Goal: Transaction & Acquisition: Book appointment/travel/reservation

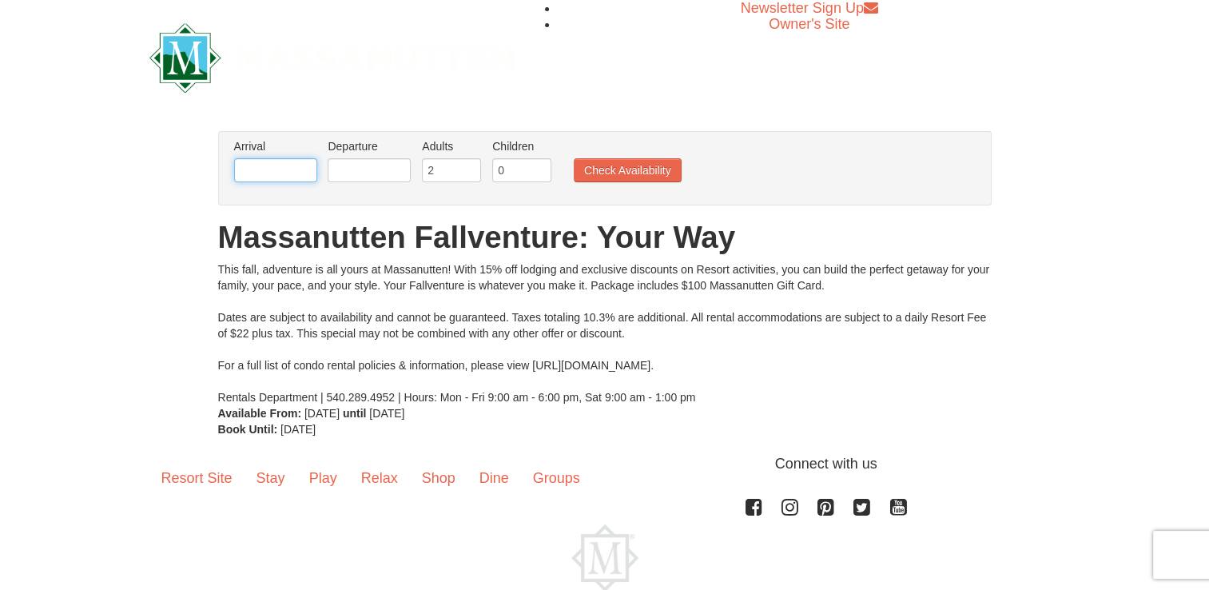
click at [254, 173] on input "text" at bounding box center [275, 170] width 83 height 24
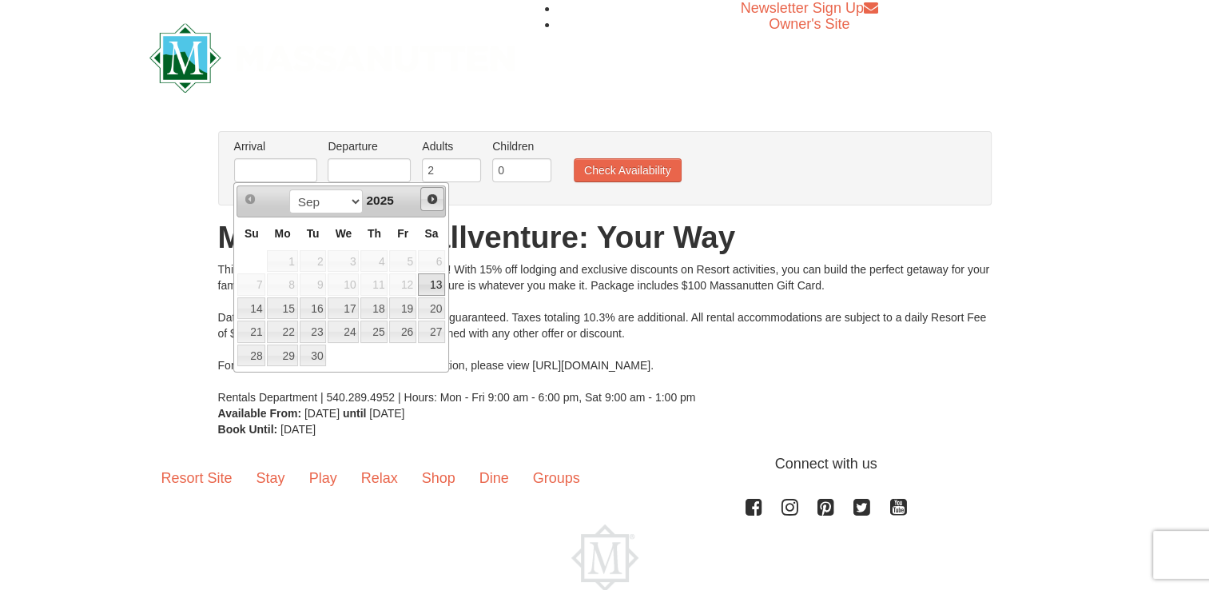
click at [437, 202] on span "Next" at bounding box center [432, 199] width 13 height 13
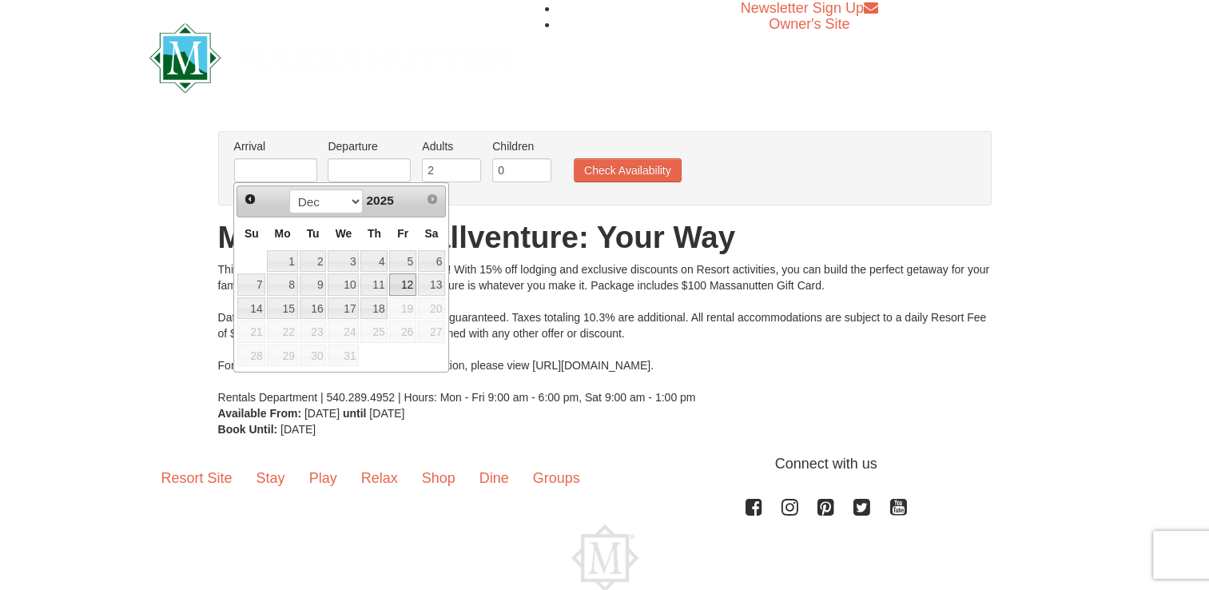
click at [412, 286] on link "12" at bounding box center [402, 284] width 27 height 22
type input "[DATE]"
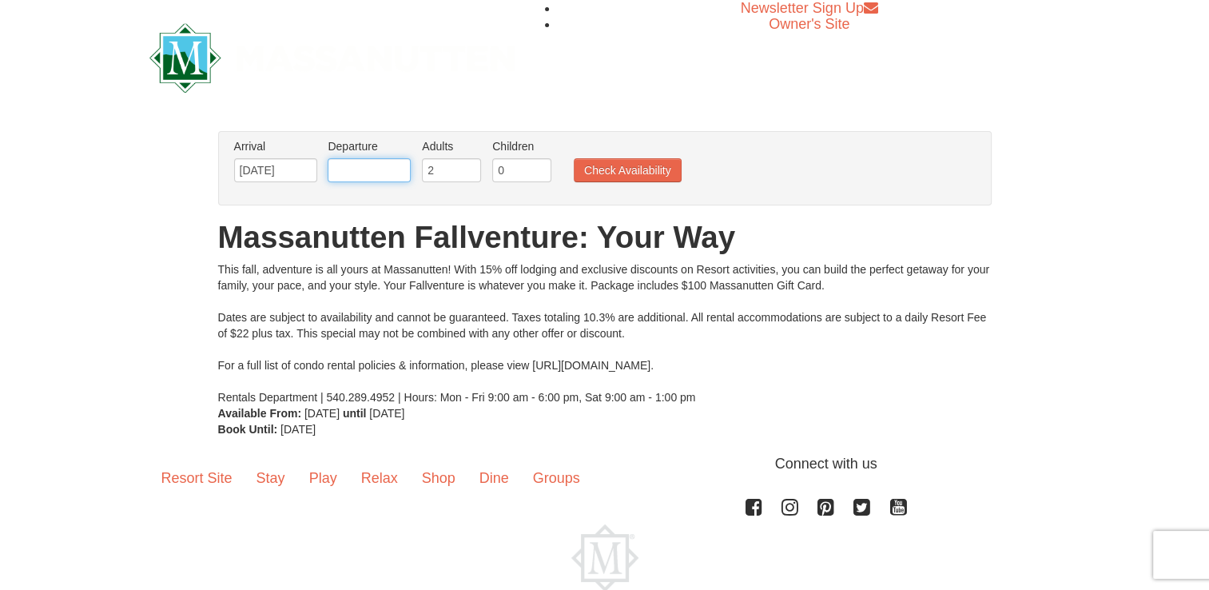
click at [378, 172] on input "text" at bounding box center [369, 170] width 83 height 24
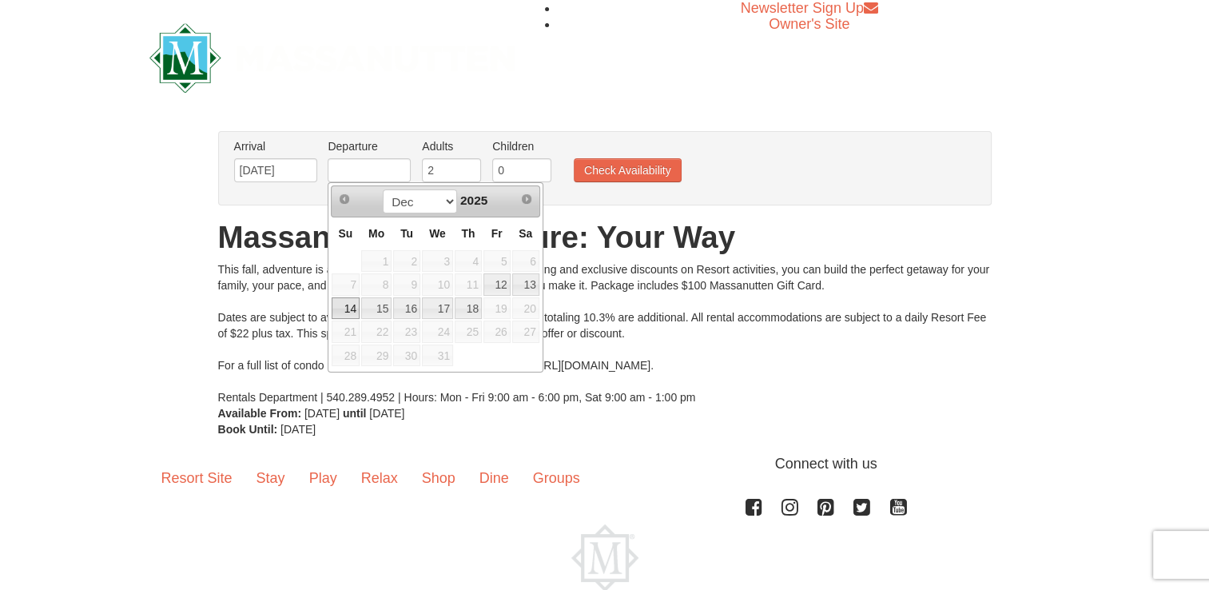
click at [352, 312] on link "14" at bounding box center [346, 308] width 28 height 22
type input "[DATE]"
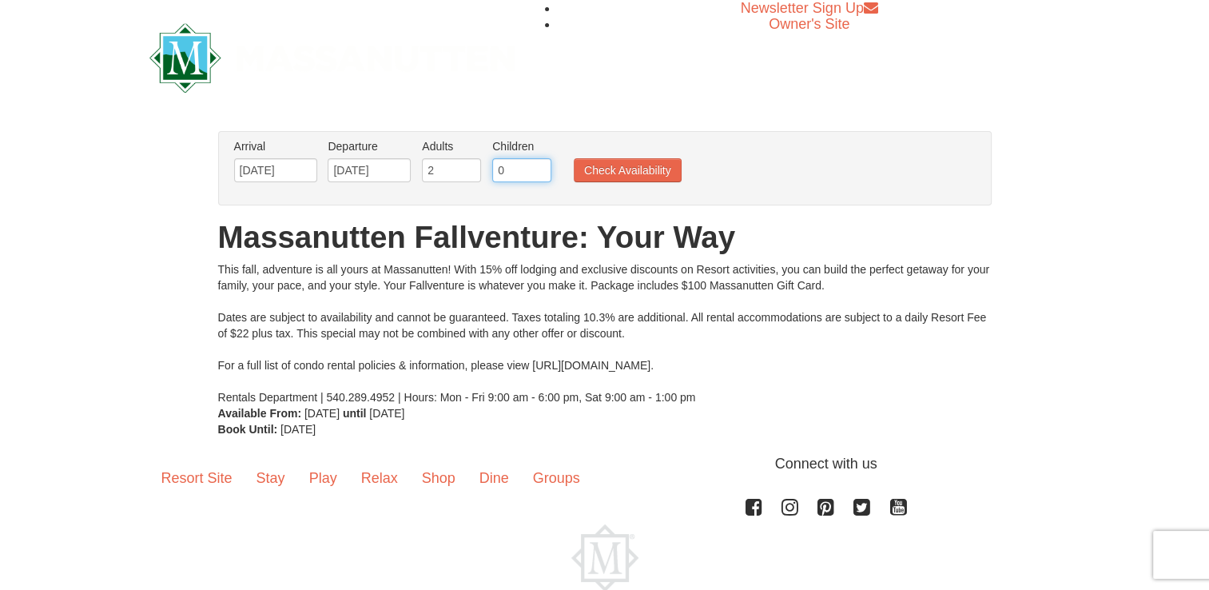
click at [515, 167] on input "0" at bounding box center [521, 170] width 59 height 24
type input "2"
click at [597, 173] on button "Check Availability" at bounding box center [628, 170] width 108 height 24
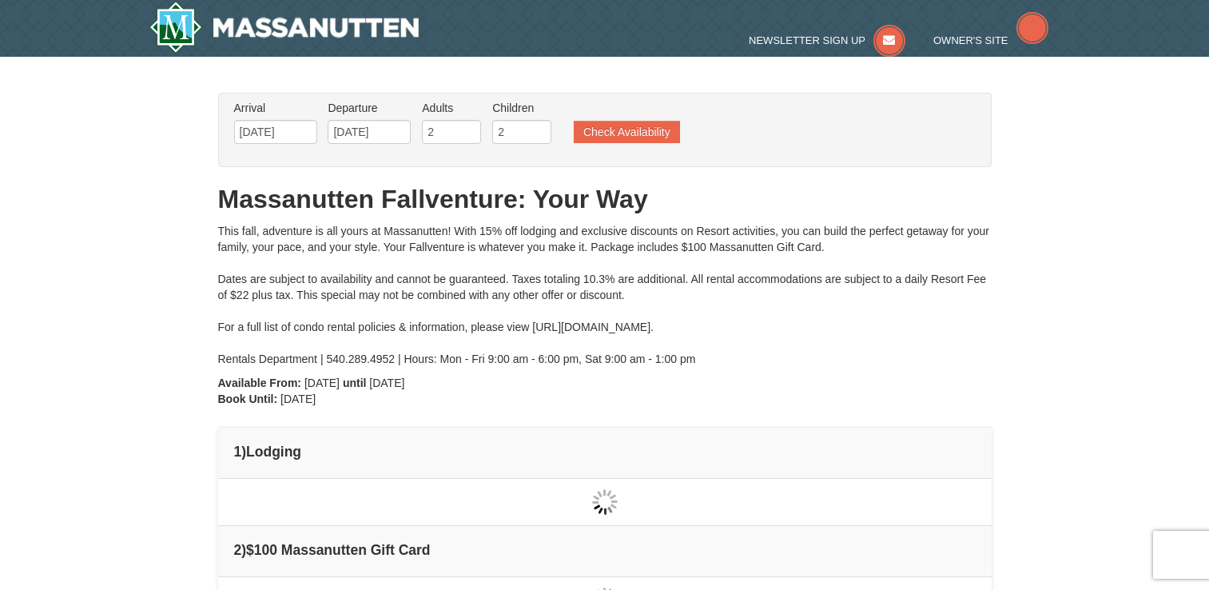
type input "[DATE]"
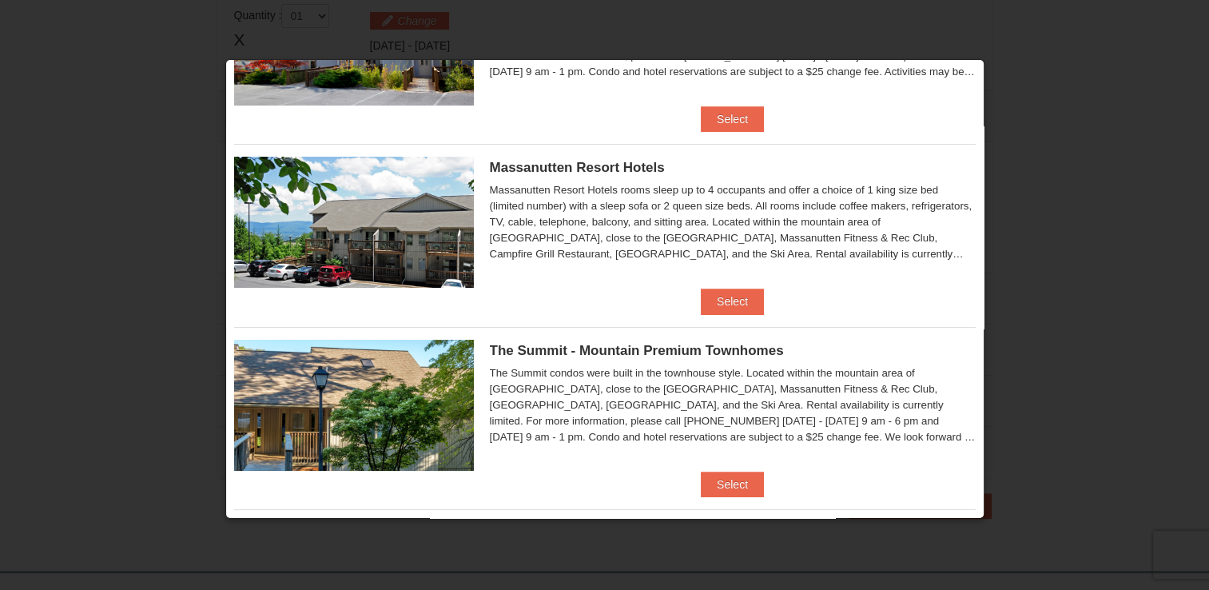
scroll to position [139, 0]
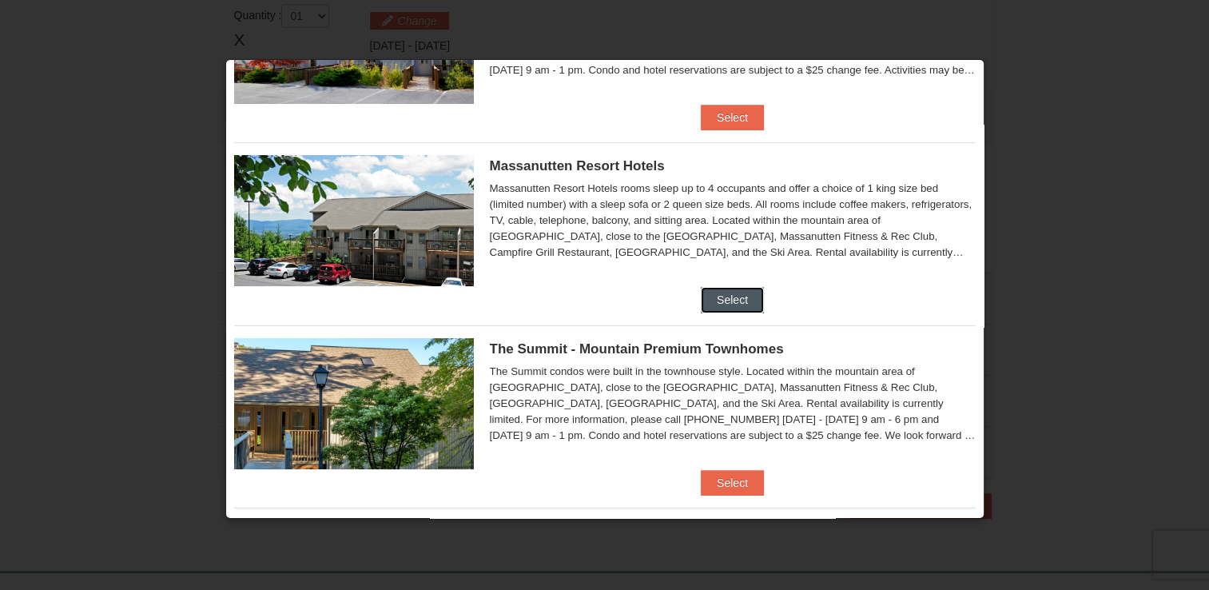
click at [724, 296] on button "Select" at bounding box center [732, 300] width 63 height 26
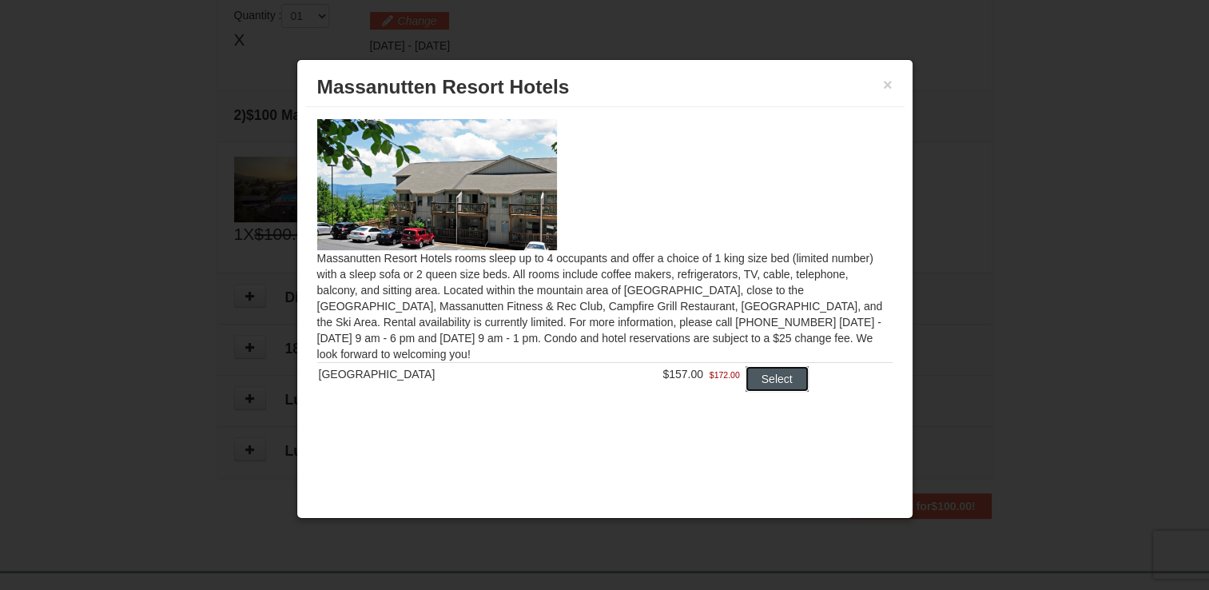
click at [767, 387] on button "Select" at bounding box center [777, 379] width 63 height 26
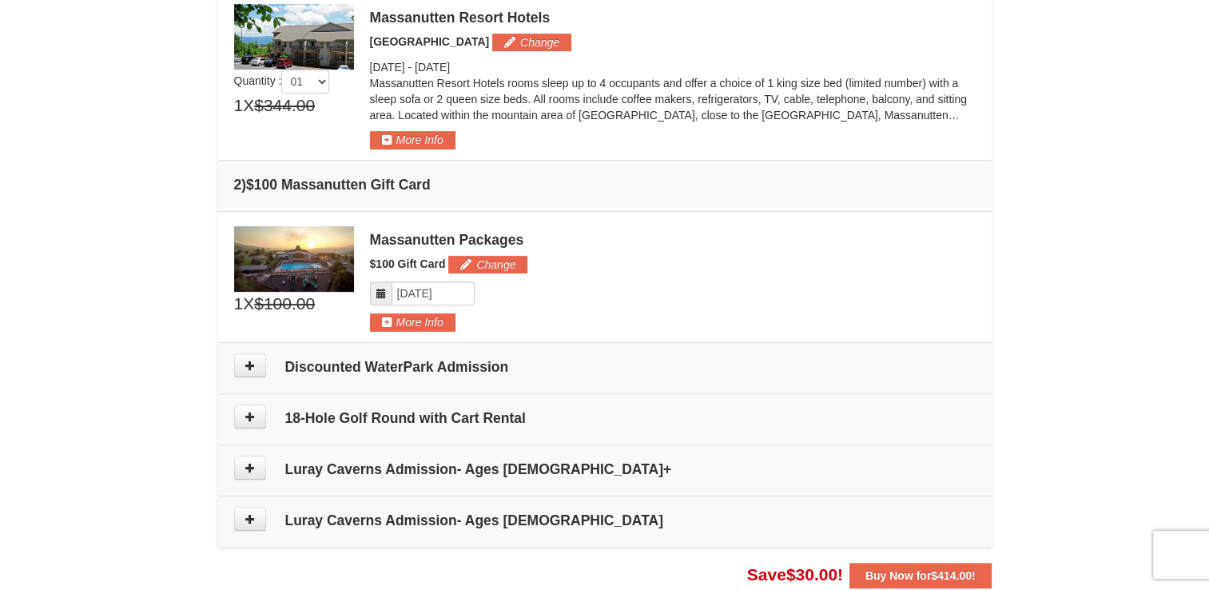
click at [323, 267] on img at bounding box center [294, 259] width 120 height 66
click at [270, 367] on span at bounding box center [259, 365] width 51 height 24
click at [260, 367] on button at bounding box center [250, 365] width 32 height 24
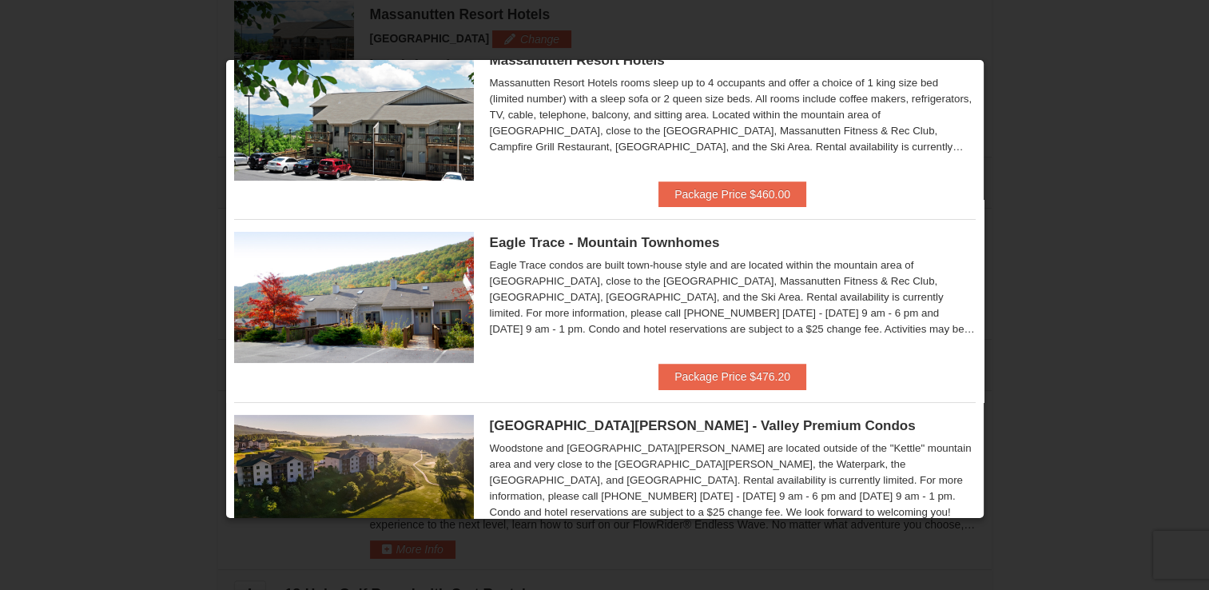
scroll to position [71, 0]
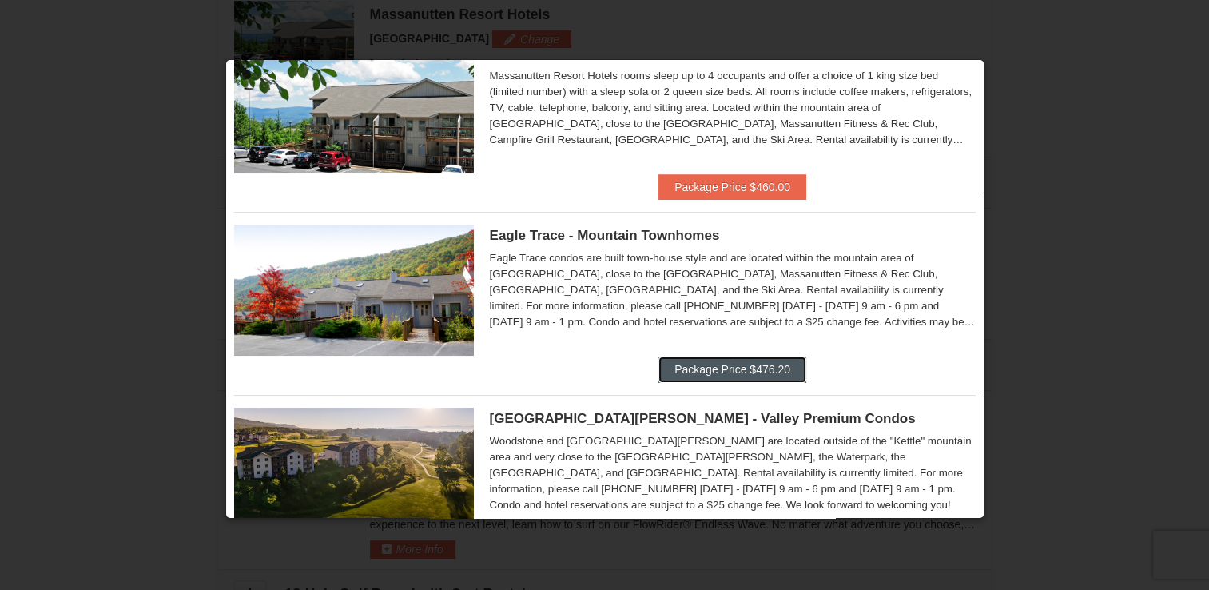
click at [744, 369] on button "Package Price $476.20" at bounding box center [733, 370] width 148 height 26
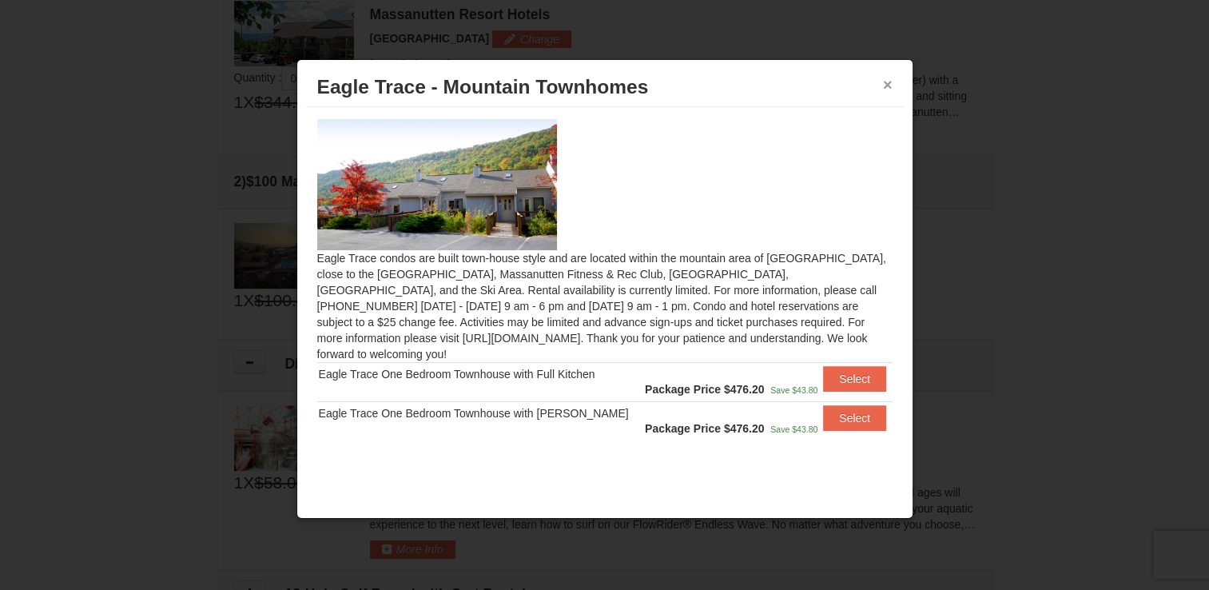
click at [891, 84] on button "×" at bounding box center [888, 85] width 10 height 16
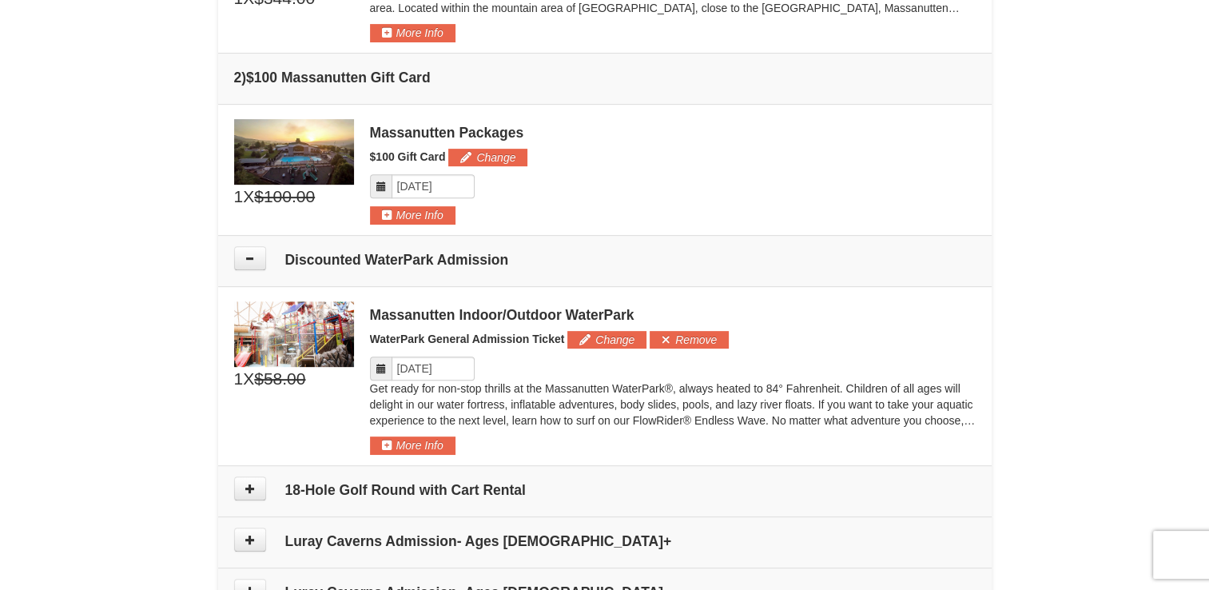
scroll to position [0, 0]
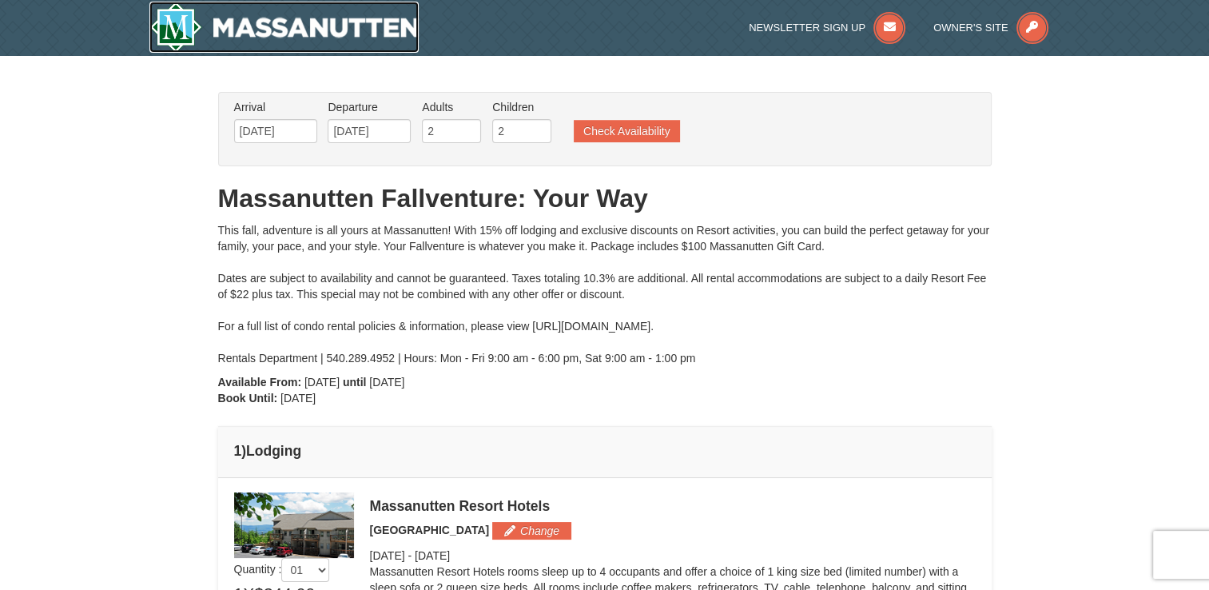
click at [169, 34] on img at bounding box center [284, 27] width 270 height 51
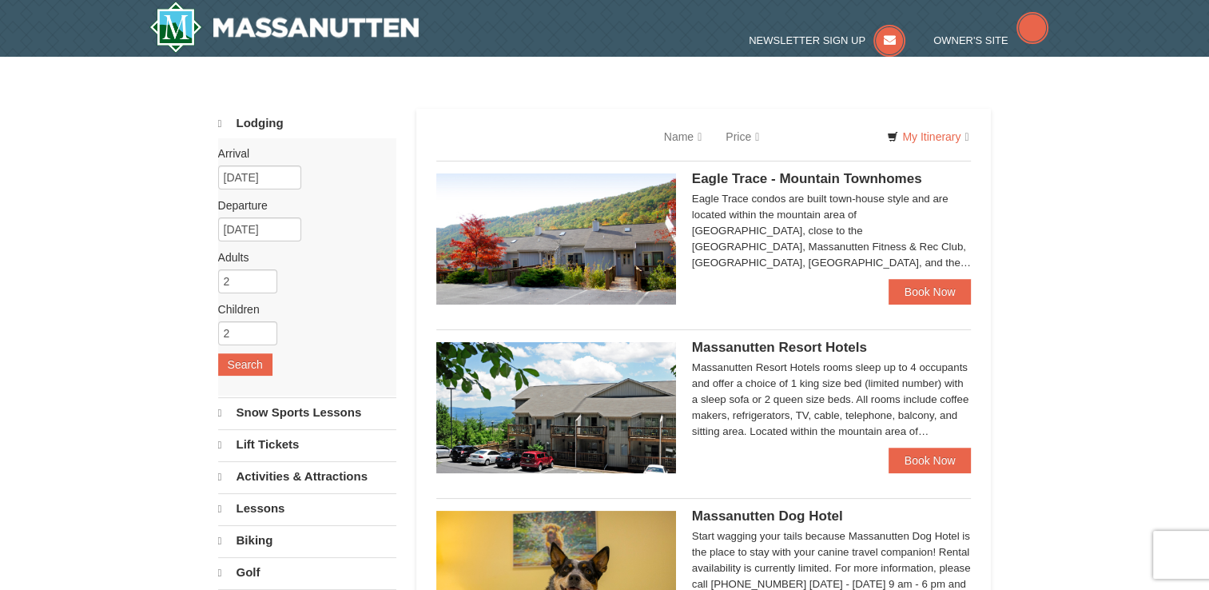
select select "9"
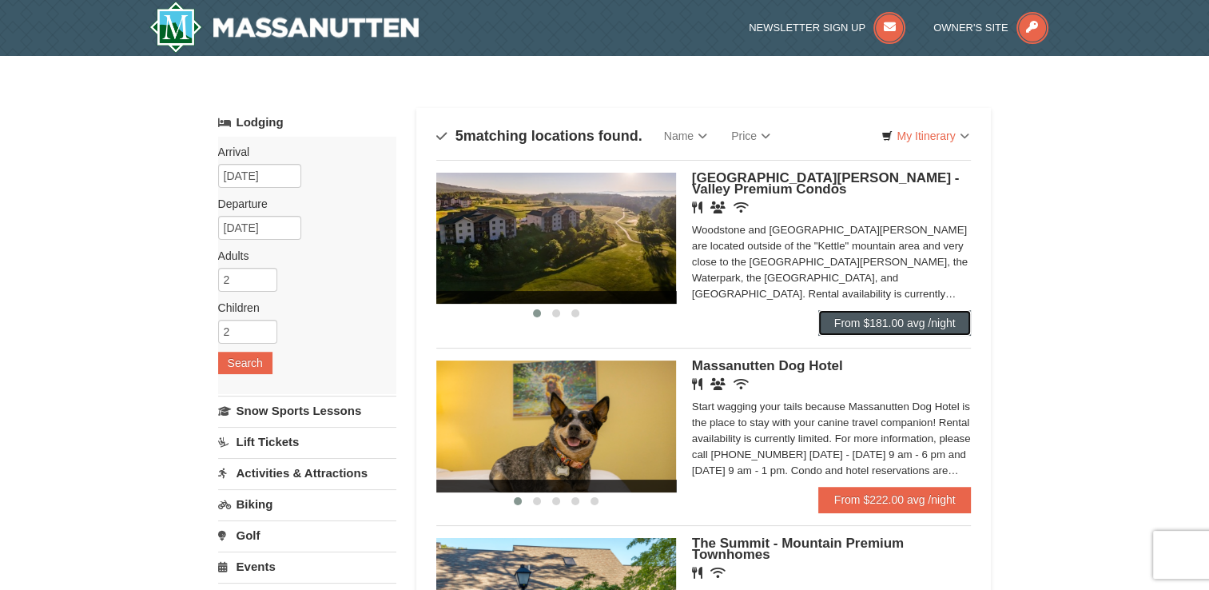
click at [908, 325] on link "From $181.00 avg /night" at bounding box center [895, 323] width 153 height 26
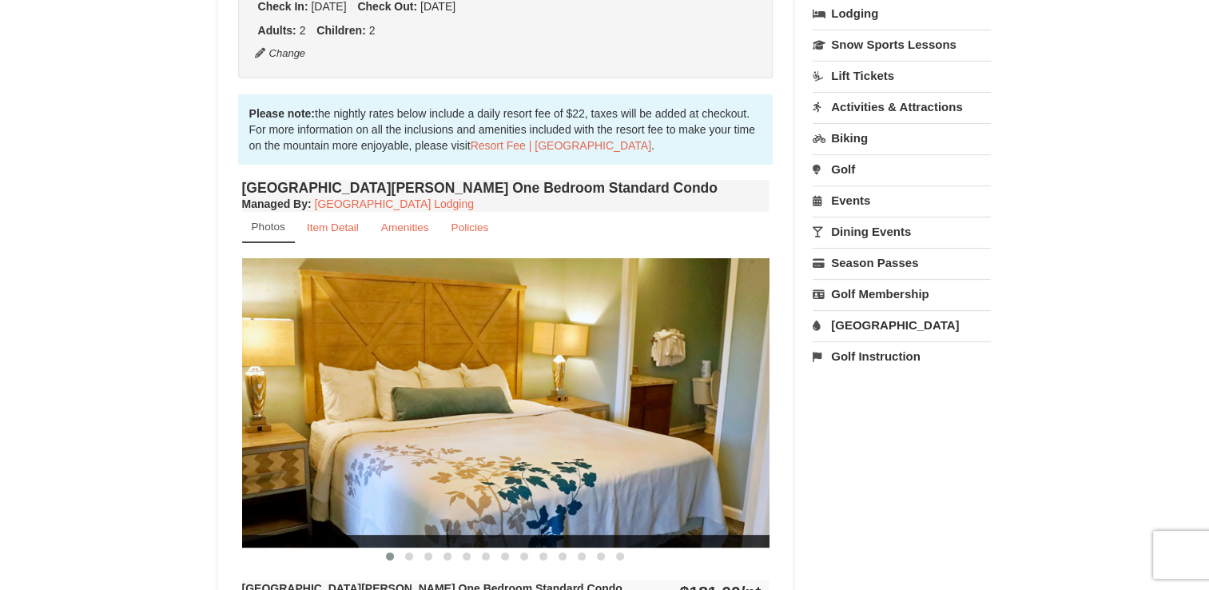
scroll to position [356, 0]
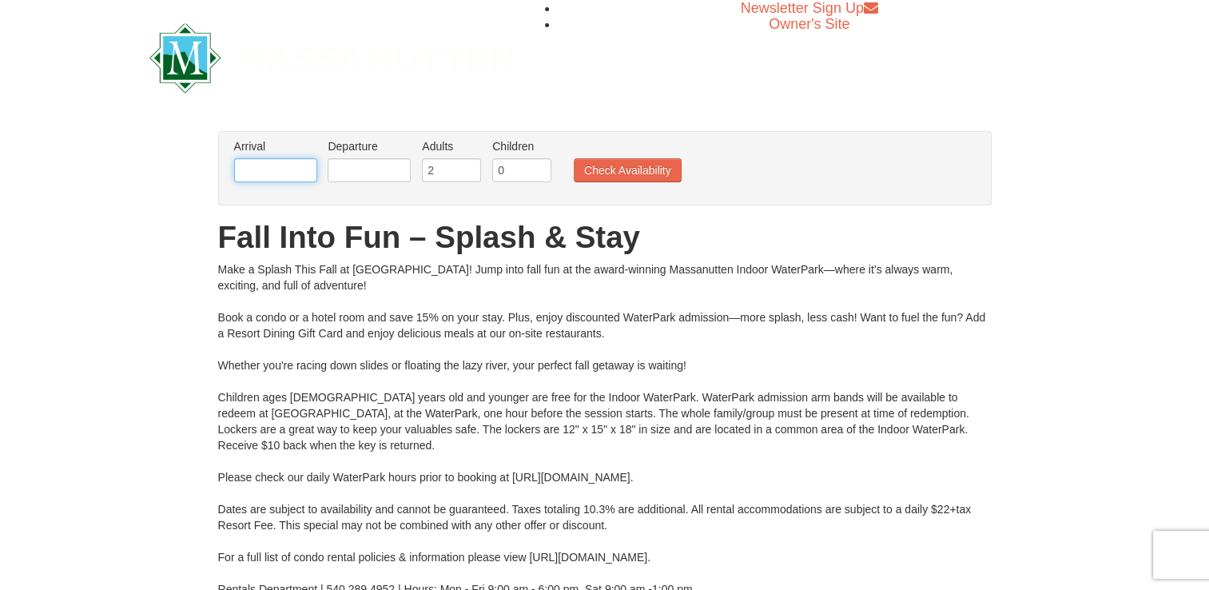
click at [271, 167] on input "text" at bounding box center [275, 170] width 83 height 24
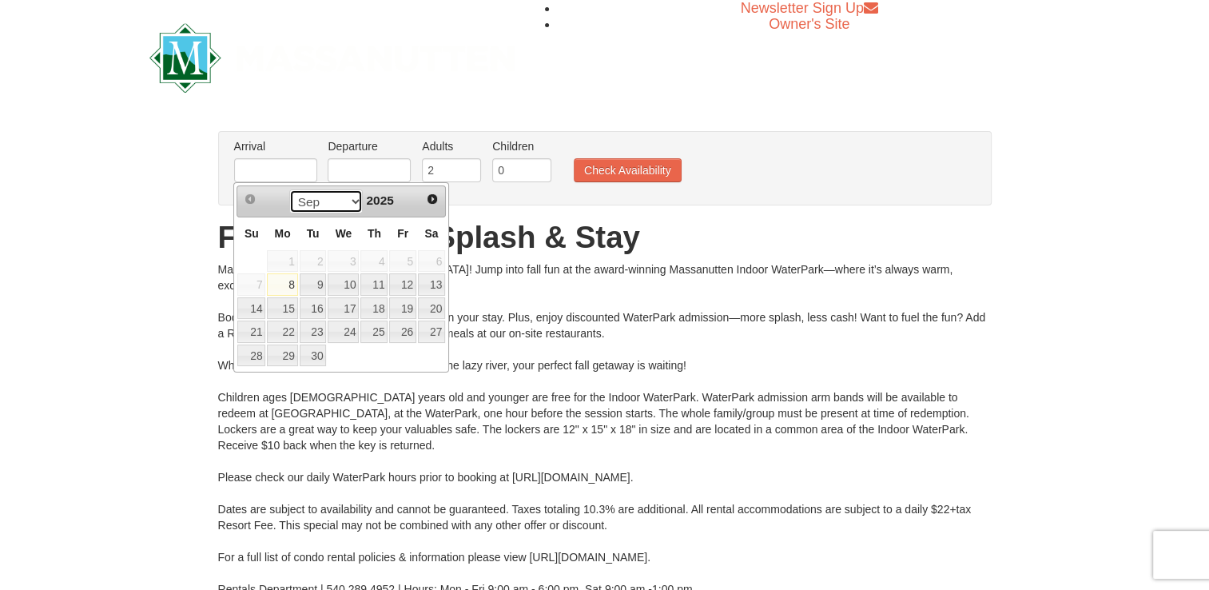
click at [336, 197] on select "Sep Oct Nov Dec" at bounding box center [326, 201] width 74 height 24
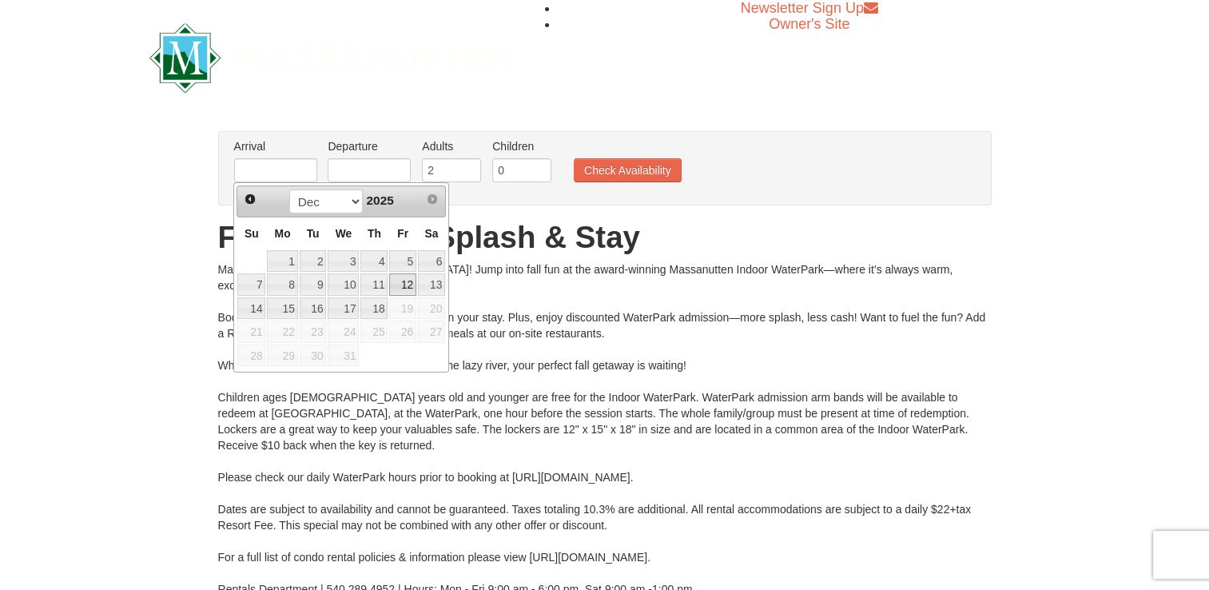
click at [415, 281] on link "12" at bounding box center [402, 284] width 27 height 22
type input "[DATE]"
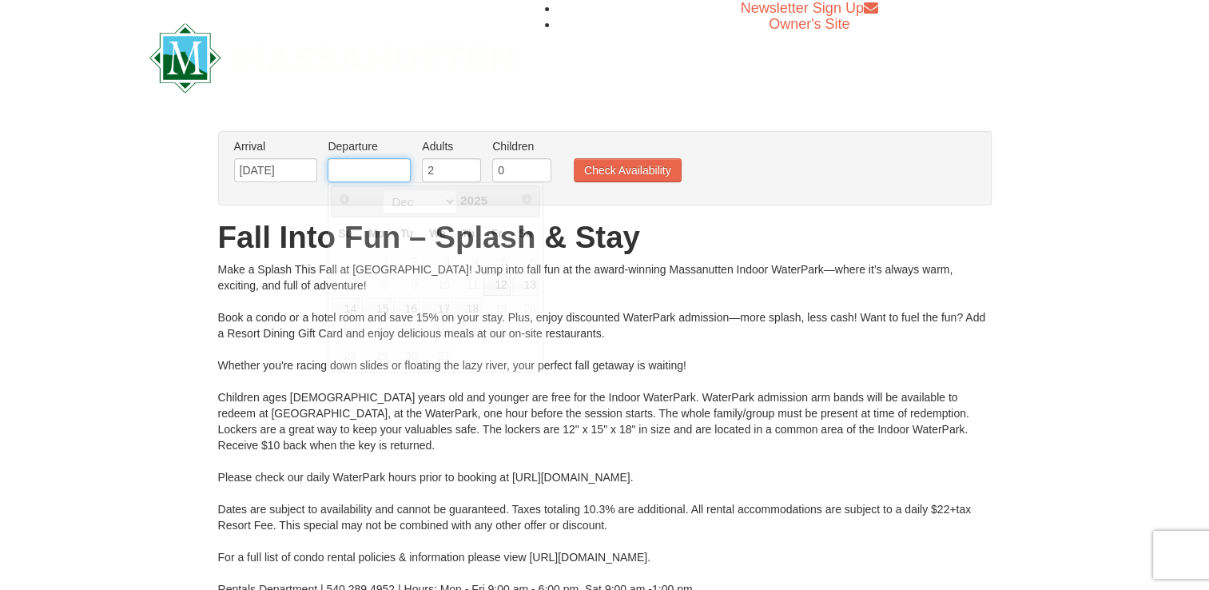
click at [363, 173] on input "text" at bounding box center [369, 170] width 83 height 24
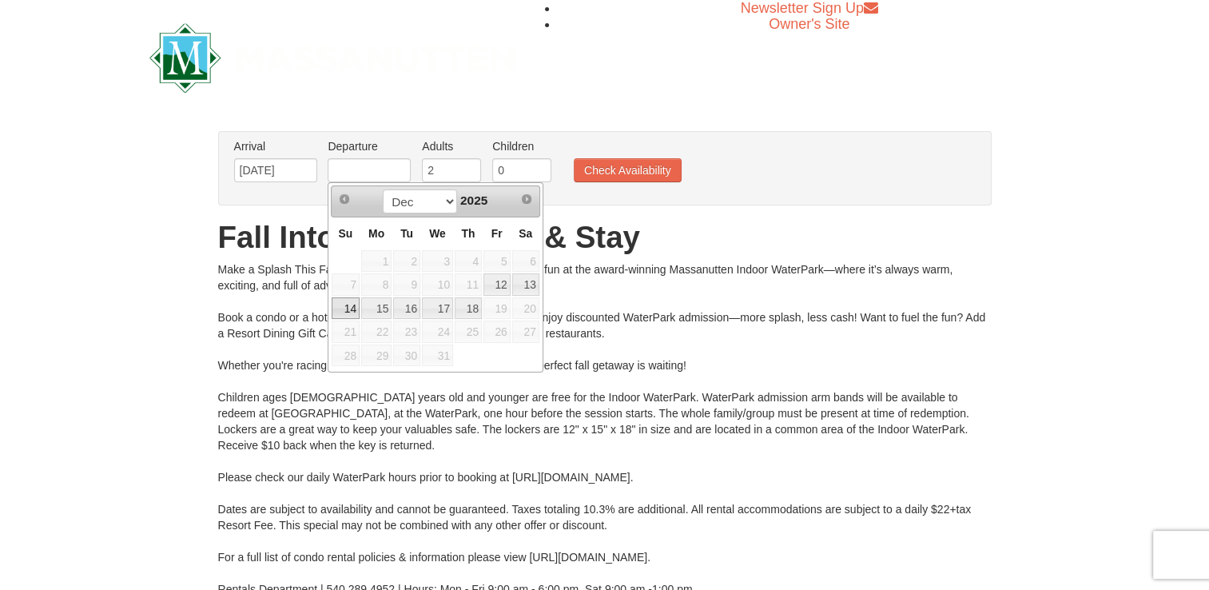
click at [355, 305] on link "14" at bounding box center [346, 308] width 28 height 22
type input "[DATE]"
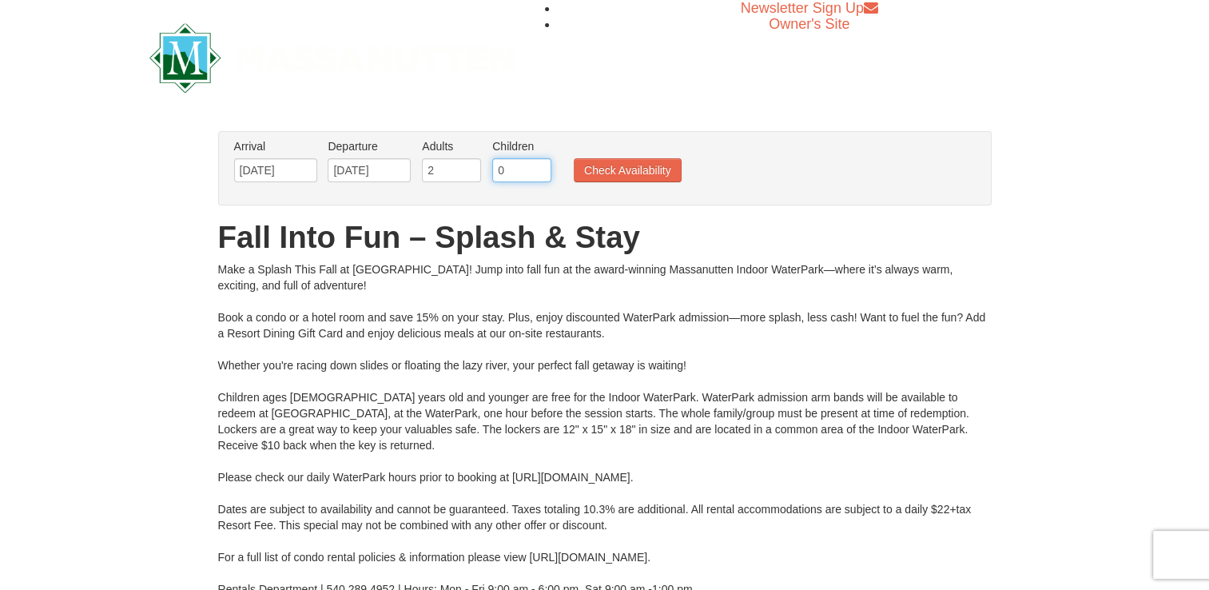
click at [517, 173] on input "0" at bounding box center [521, 170] width 59 height 24
type input "0"
type input "2"
click at [656, 172] on button "Check Availability" at bounding box center [628, 170] width 108 height 24
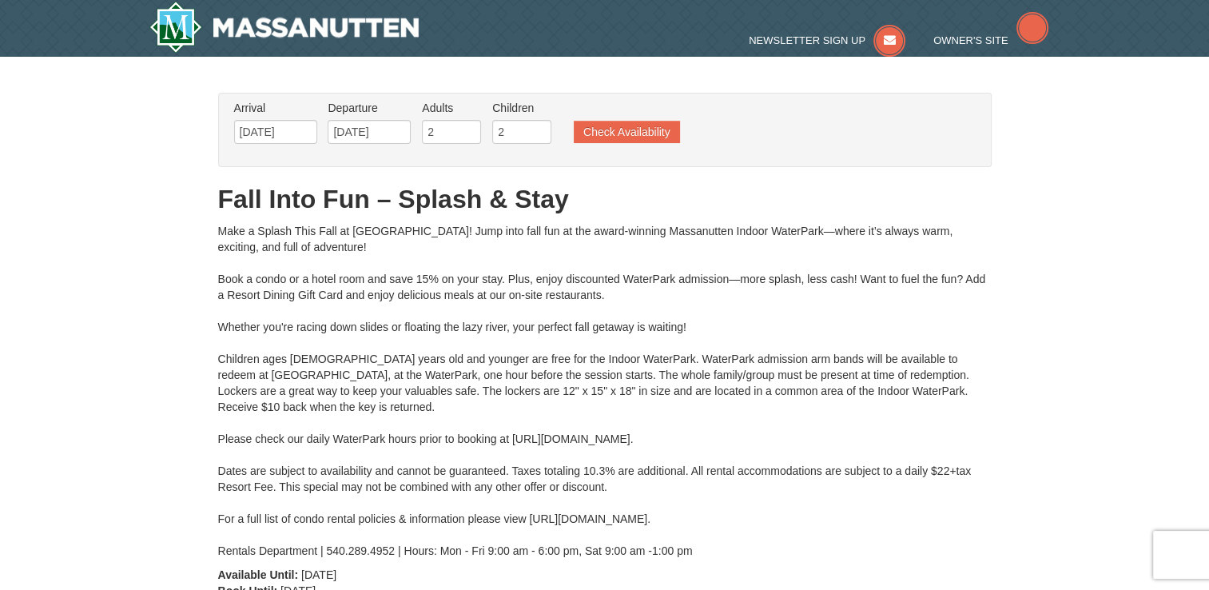
type input "[DATE]"
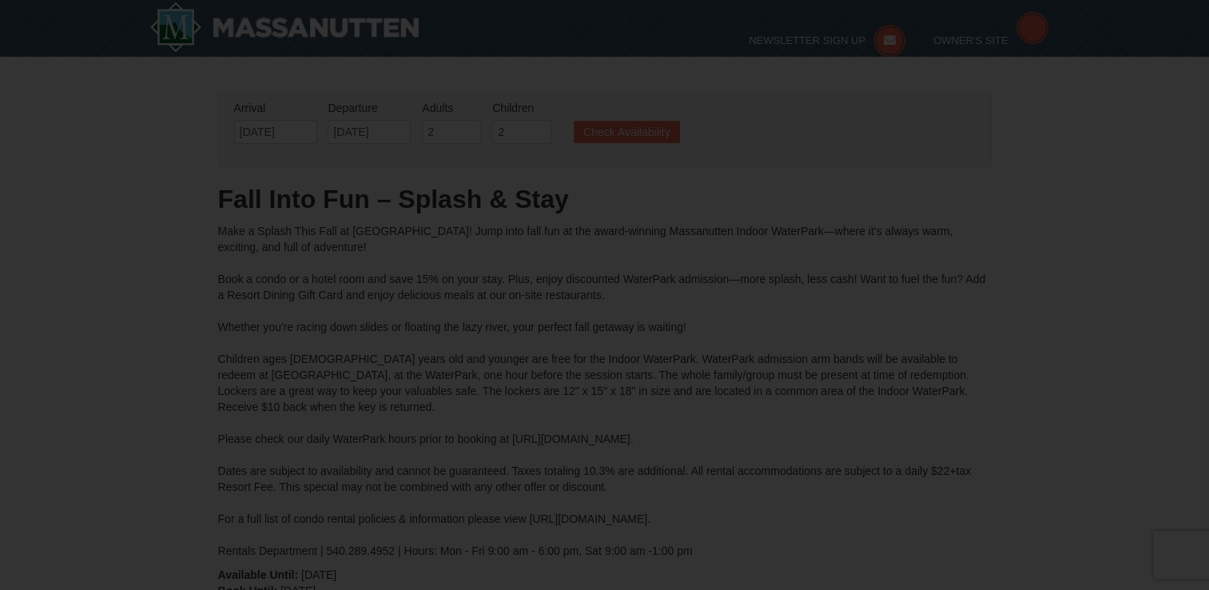
type input "[DATE]"
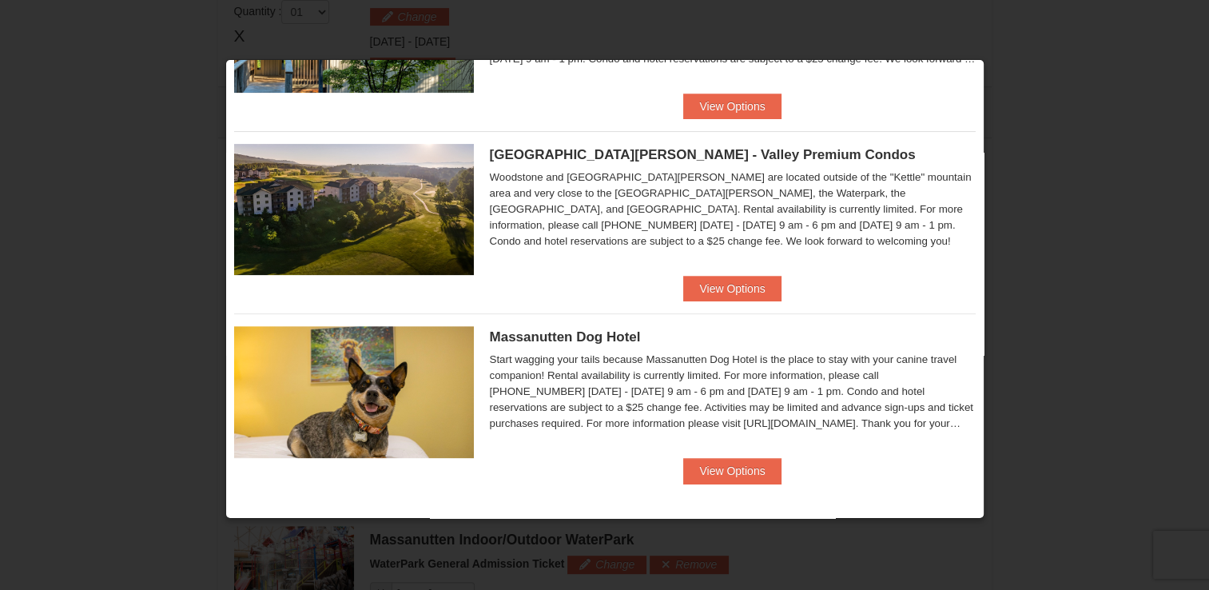
scroll to position [518, 0]
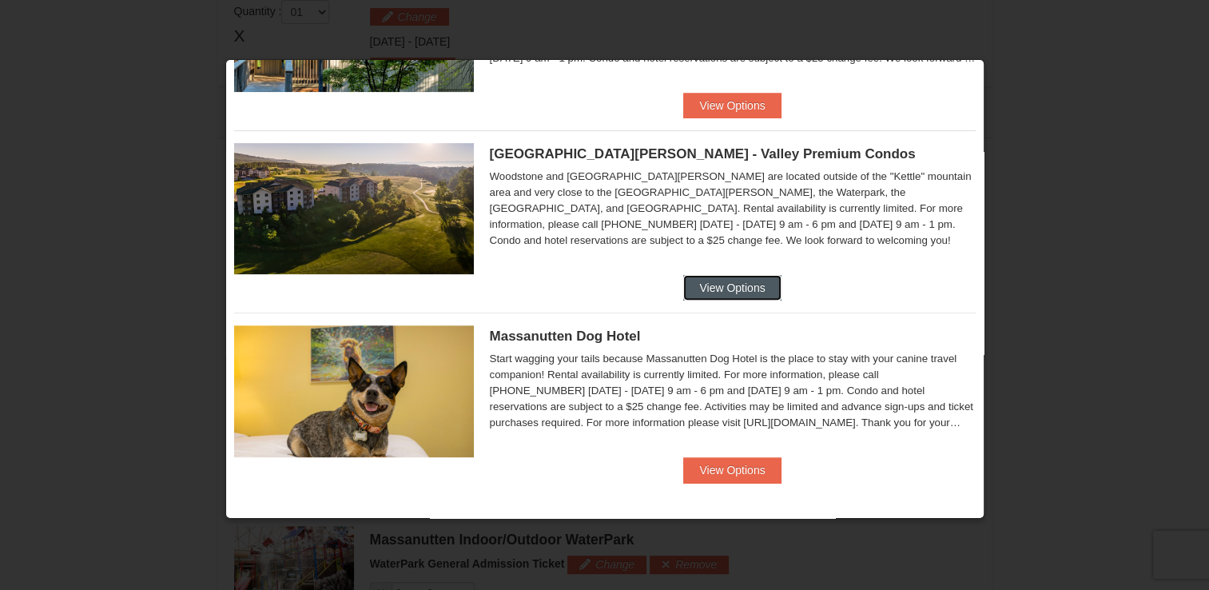
click at [719, 283] on button "View Options" at bounding box center [732, 288] width 98 height 26
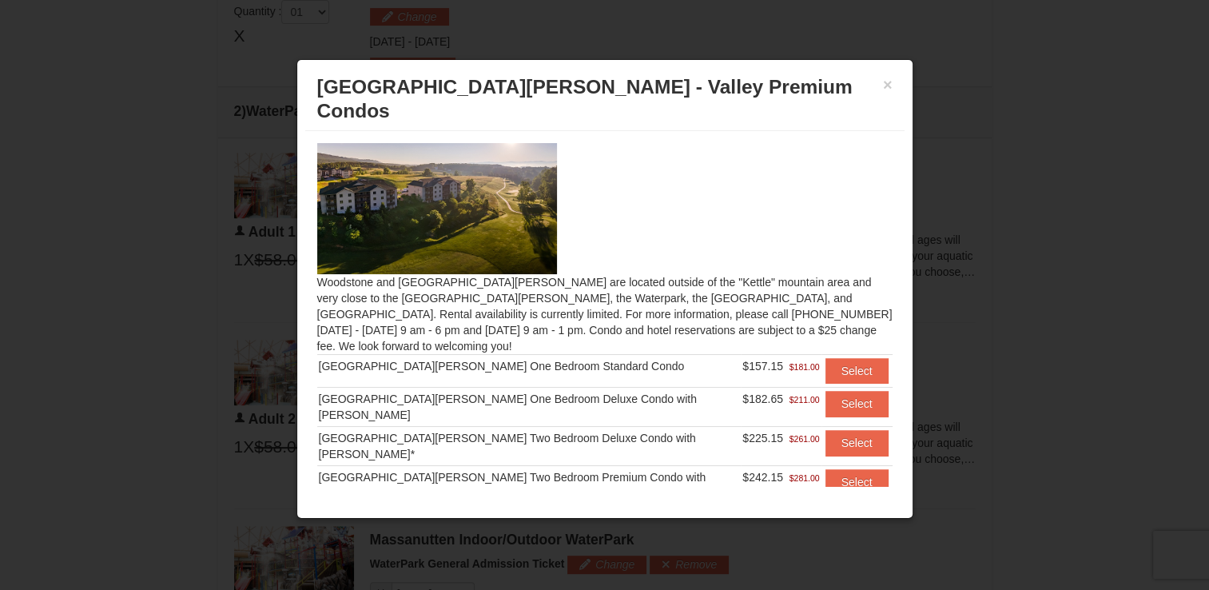
scroll to position [26, 0]
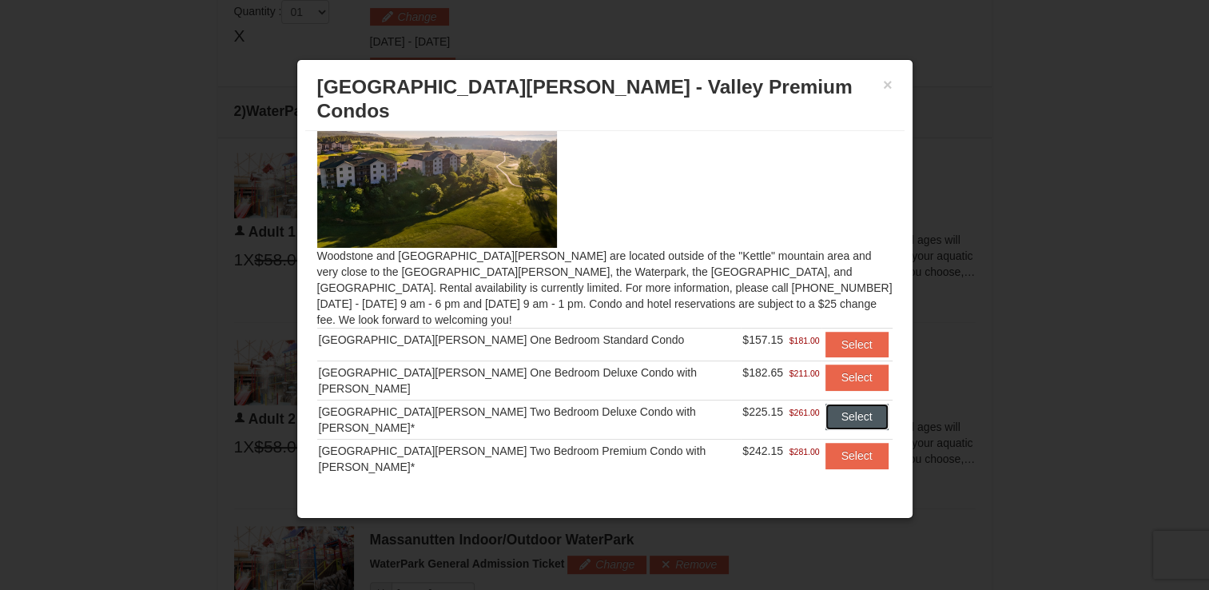
click at [829, 404] on button "Select" at bounding box center [857, 417] width 63 height 26
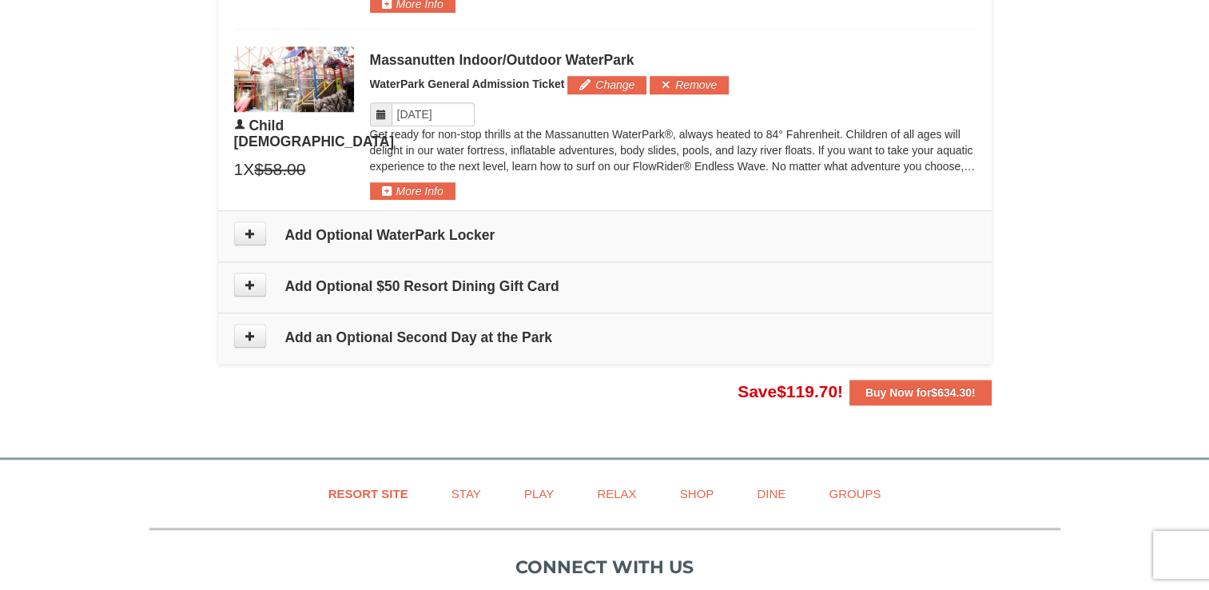
scroll to position [1428, 0]
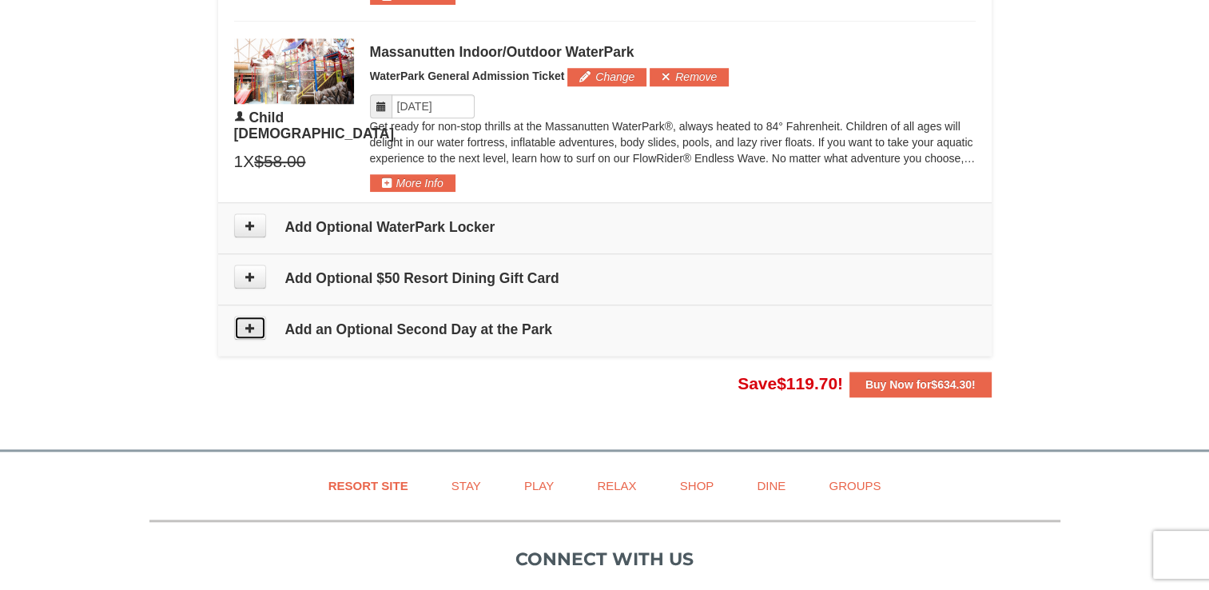
click at [249, 322] on icon at bounding box center [250, 327] width 11 height 11
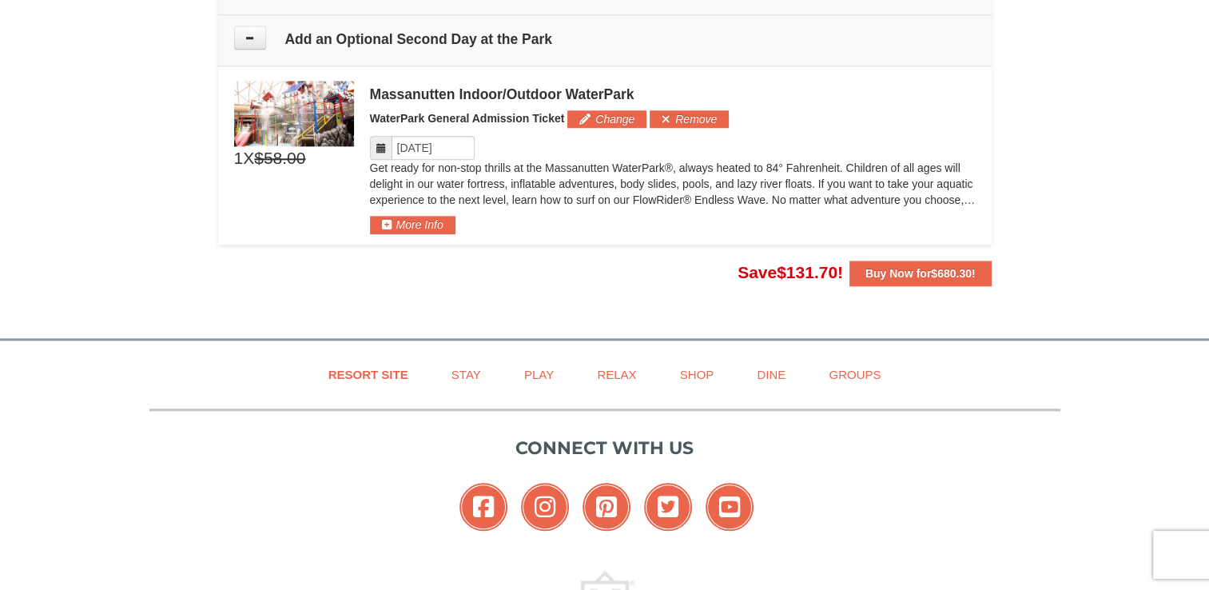
scroll to position [1729, 0]
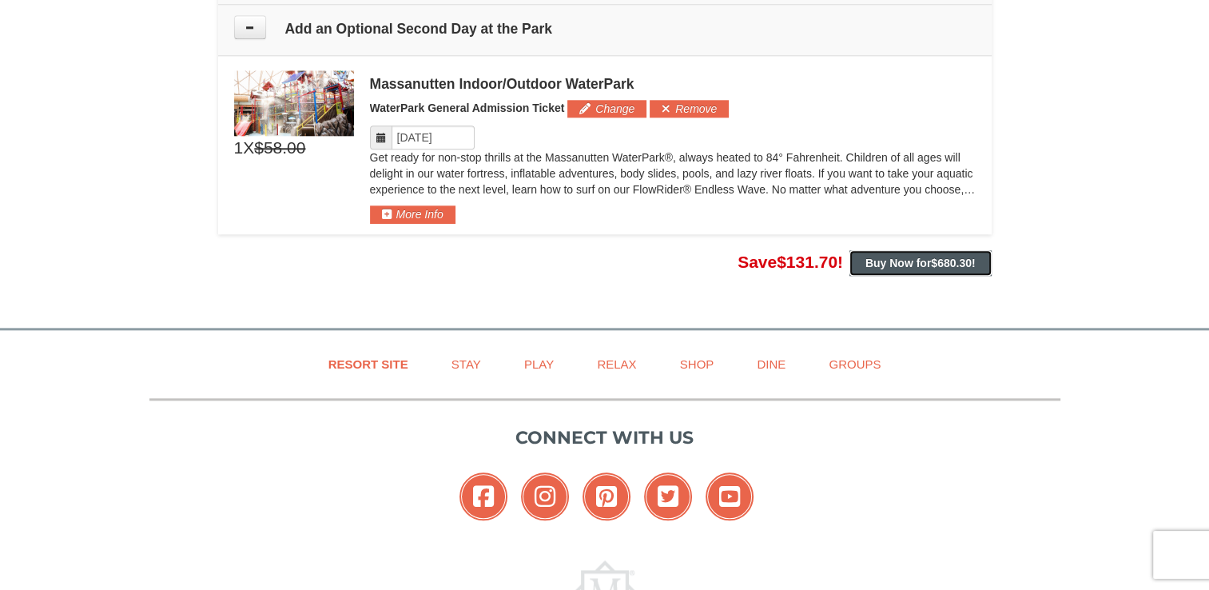
click at [898, 263] on strong "Buy Now for $680.30 !" at bounding box center [921, 263] width 110 height 13
